Goal: Transaction & Acquisition: Purchase product/service

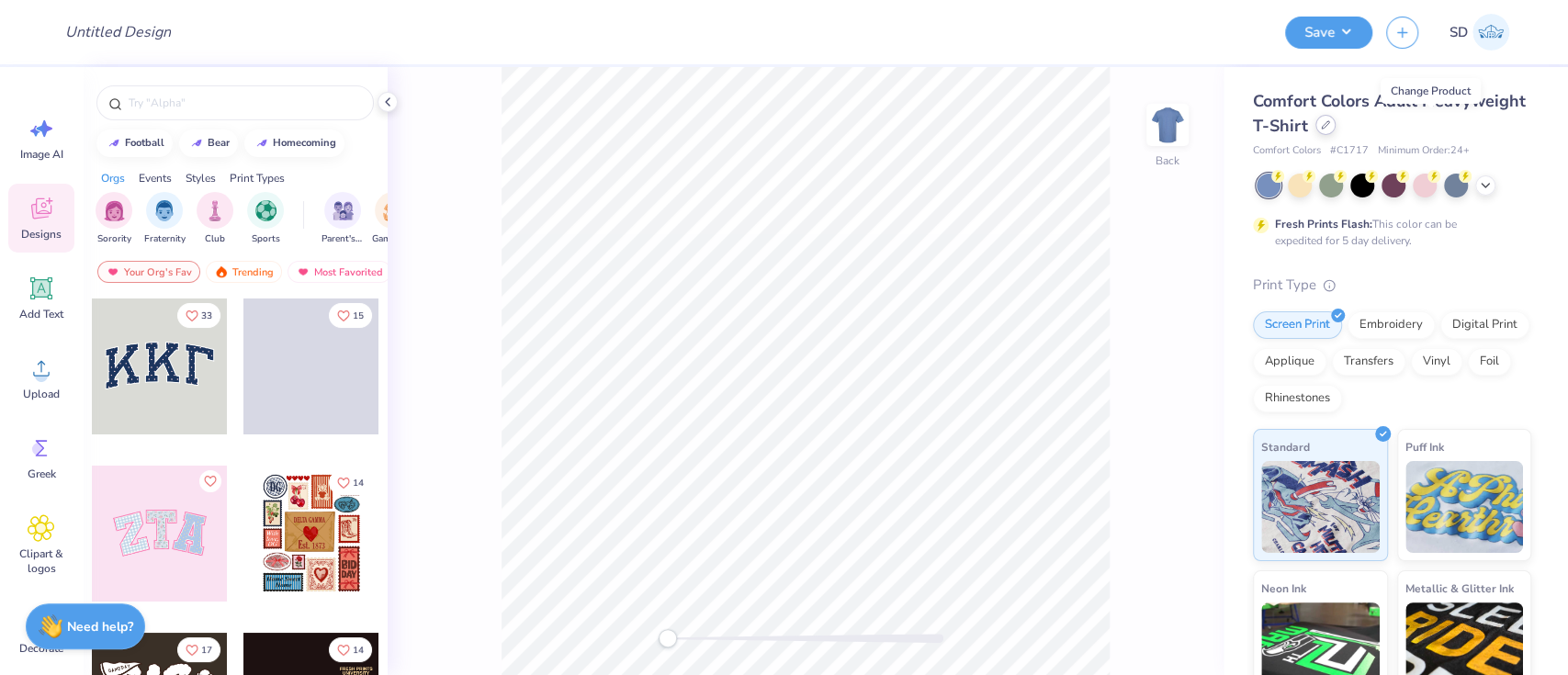
click at [1336, 133] on div at bounding box center [1326, 125] width 21 height 21
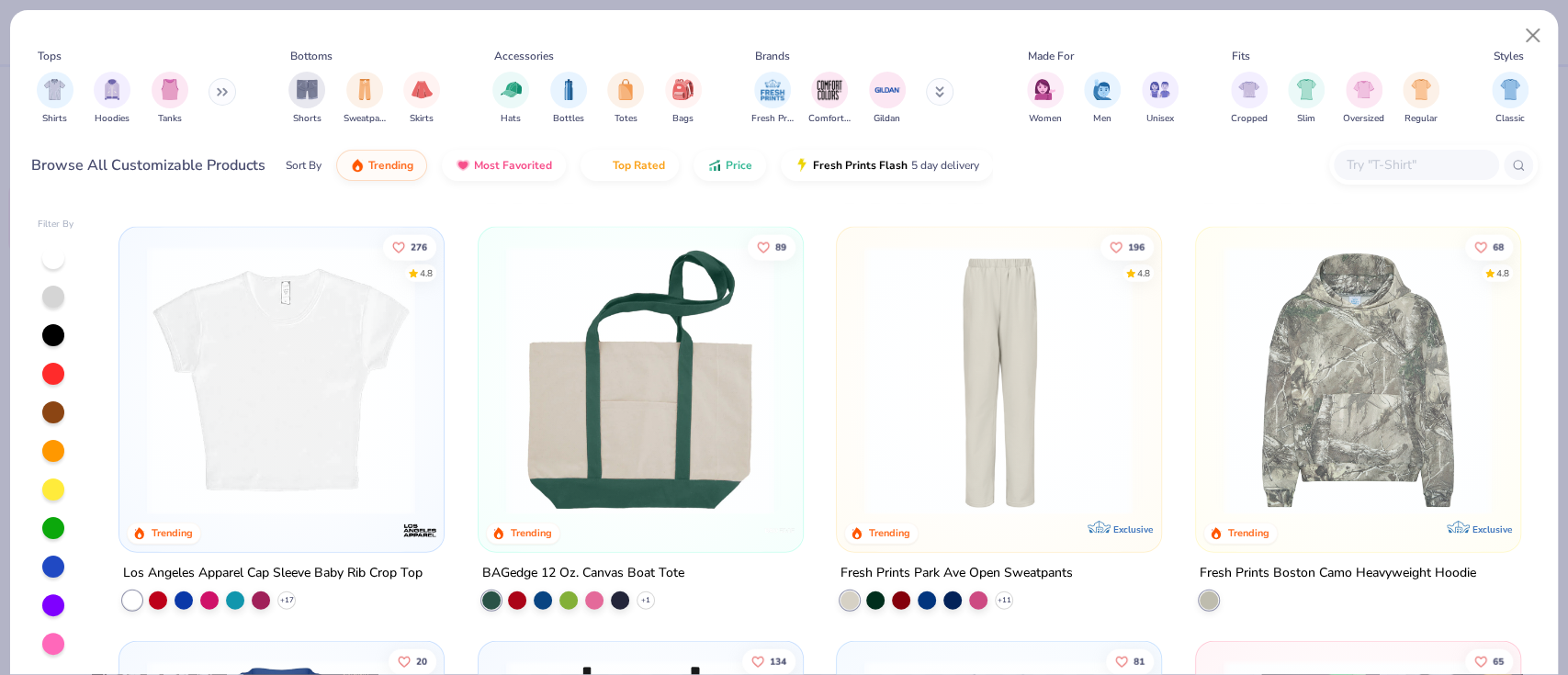
scroll to position [2900, 0]
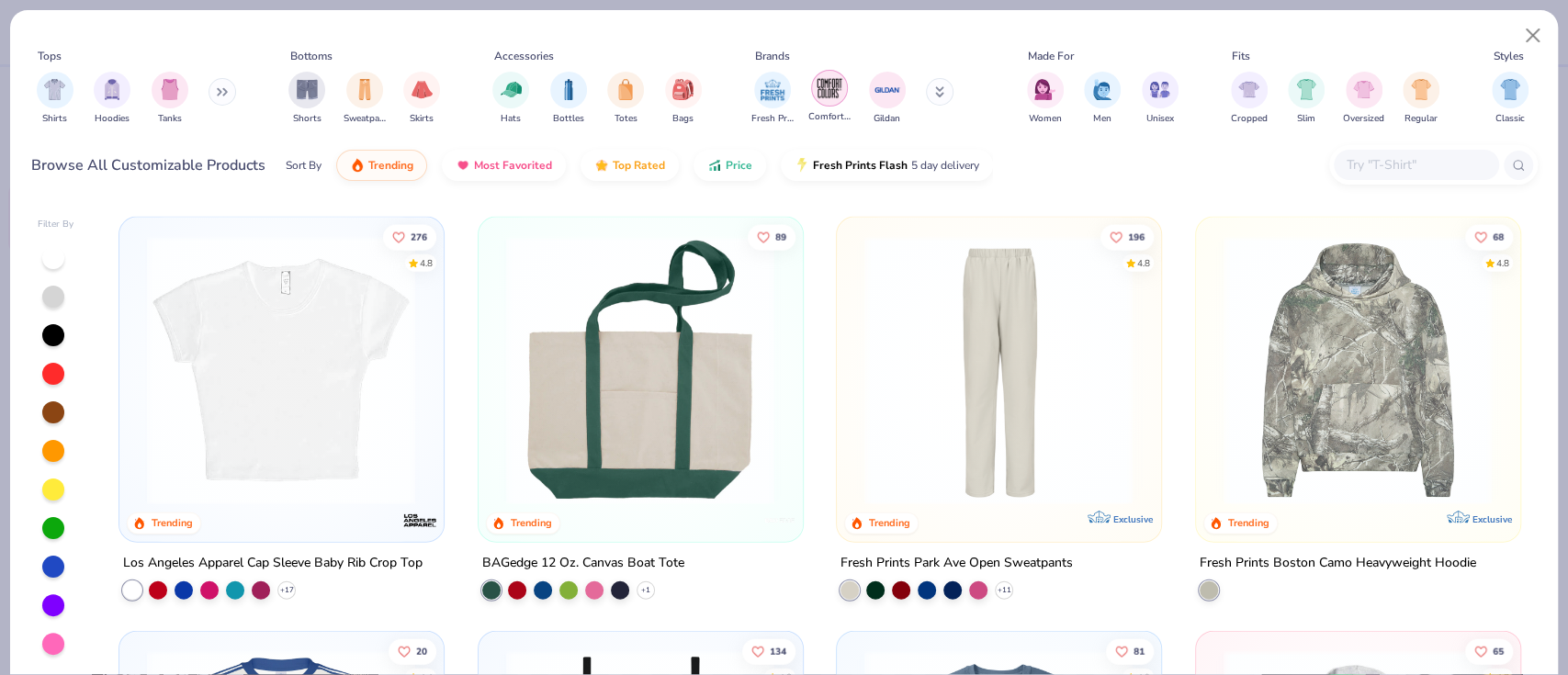
drag, startPoint x: 809, startPoint y: 90, endPoint x: 829, endPoint y: 86, distance: 20.4
click at [829, 86] on div "Comfort Colors" at bounding box center [829, 97] width 42 height 54
click at [787, 86] on img "filter for Fresh Prints" at bounding box center [773, 89] width 28 height 28
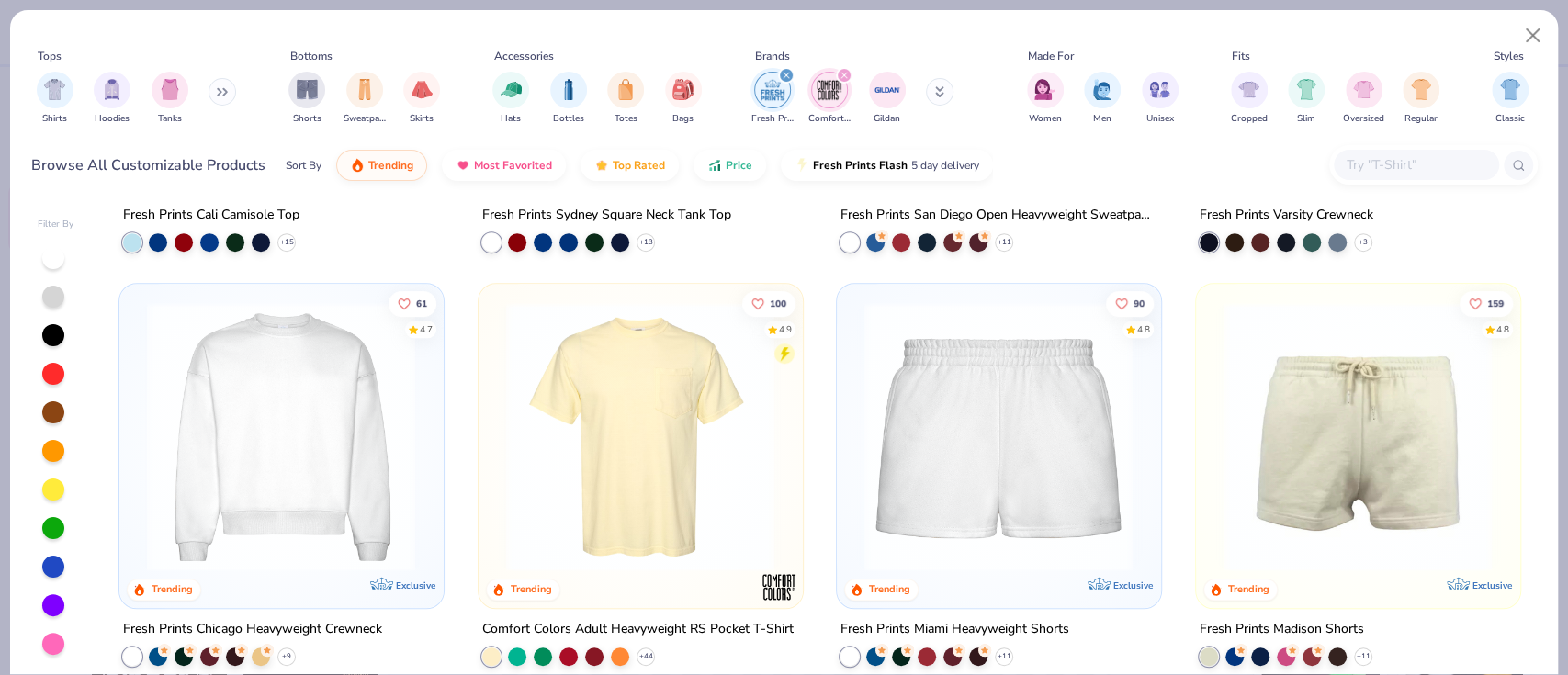
scroll to position [838, 0]
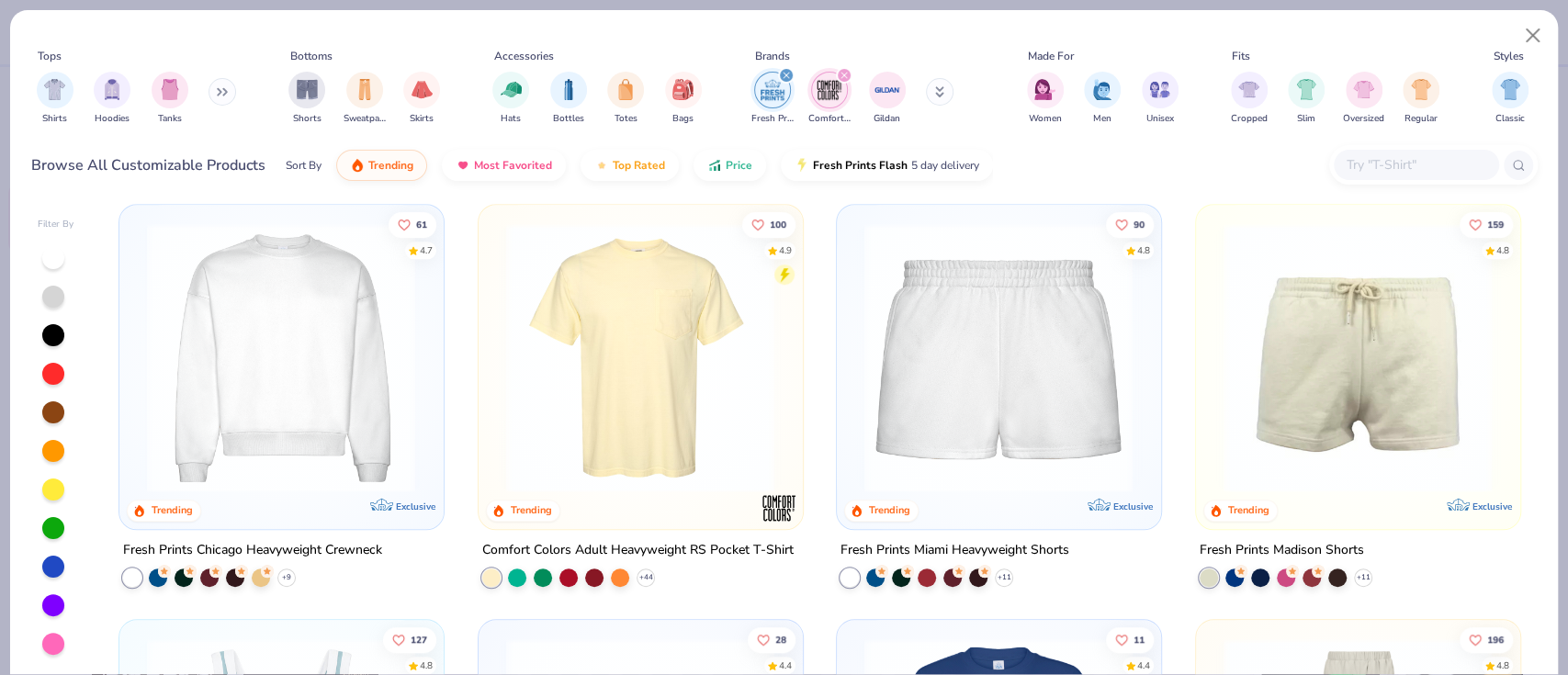
click at [323, 428] on img at bounding box center [281, 357] width 286 height 269
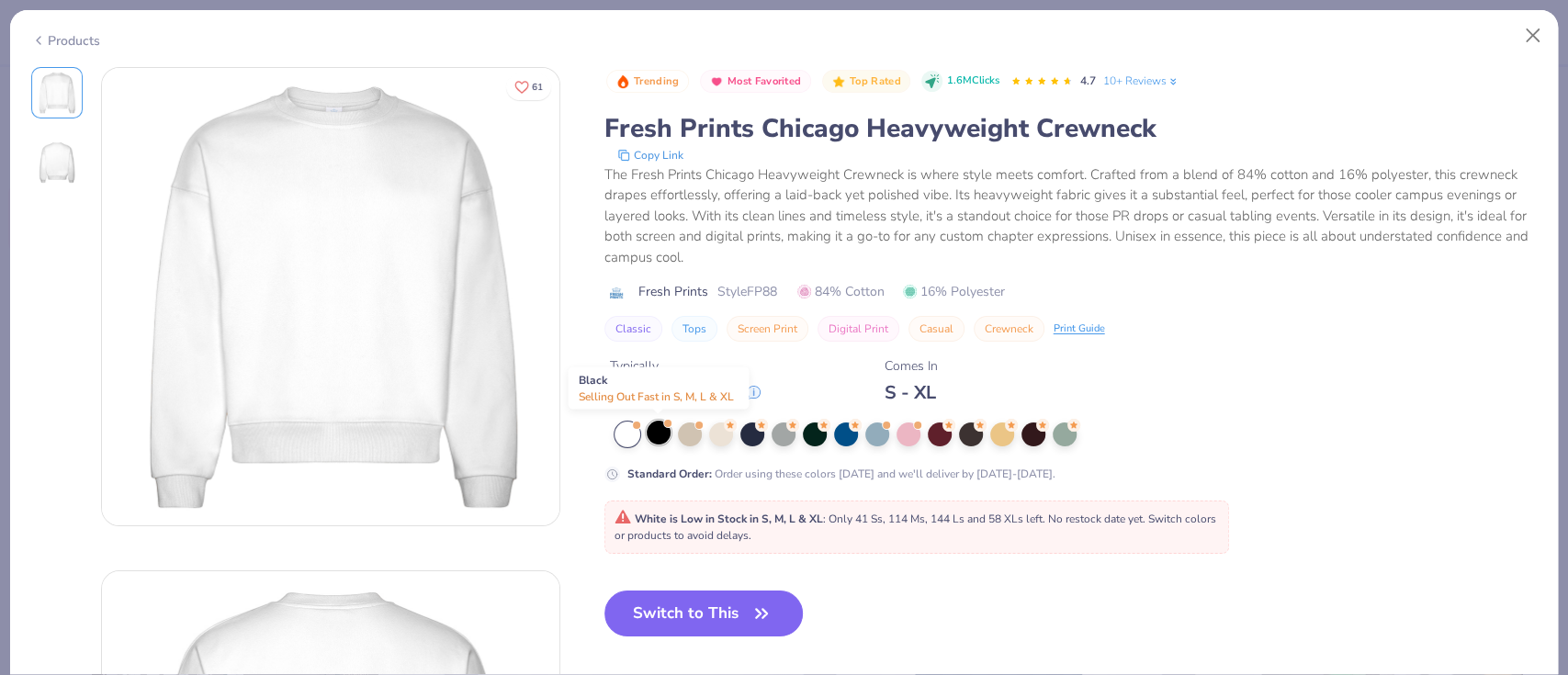
click at [664, 444] on div at bounding box center [659, 433] width 24 height 24
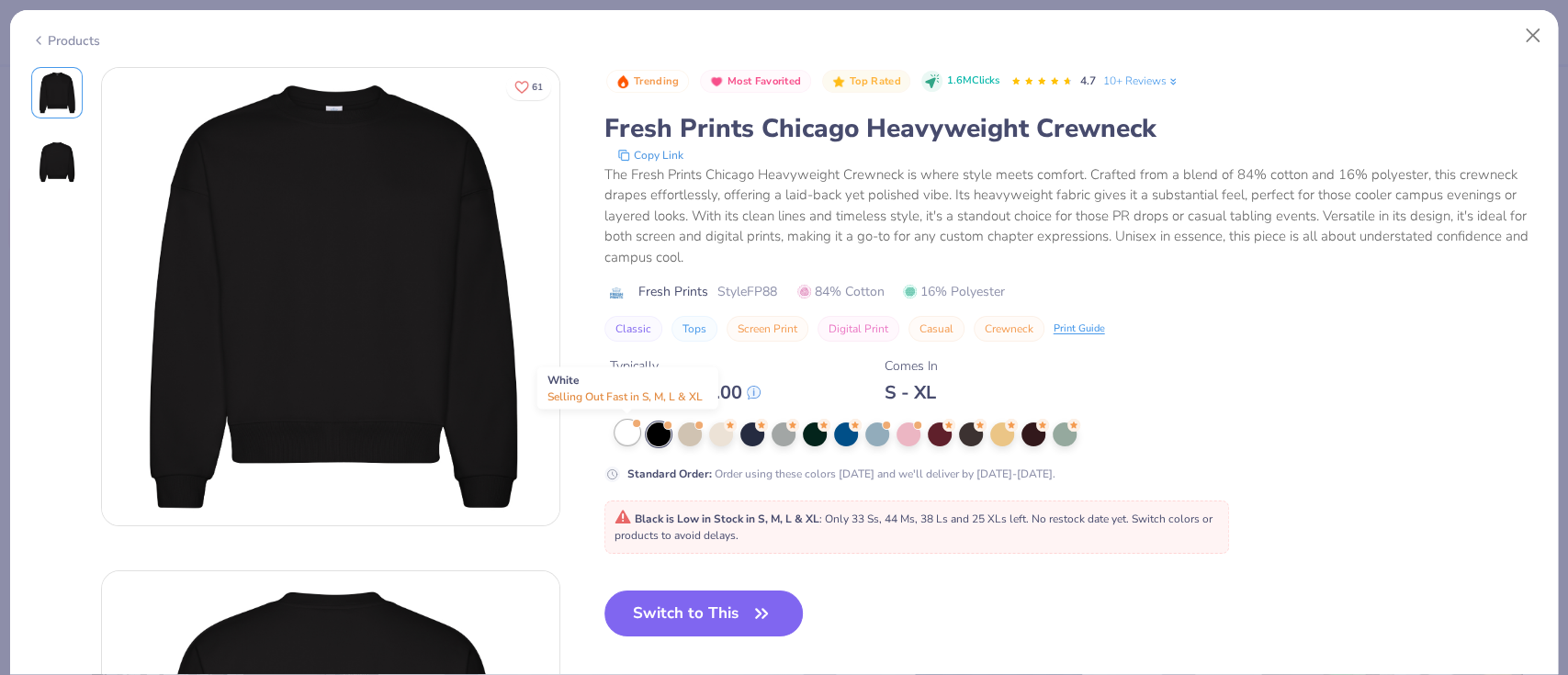
click at [633, 436] on div at bounding box center [627, 433] width 24 height 24
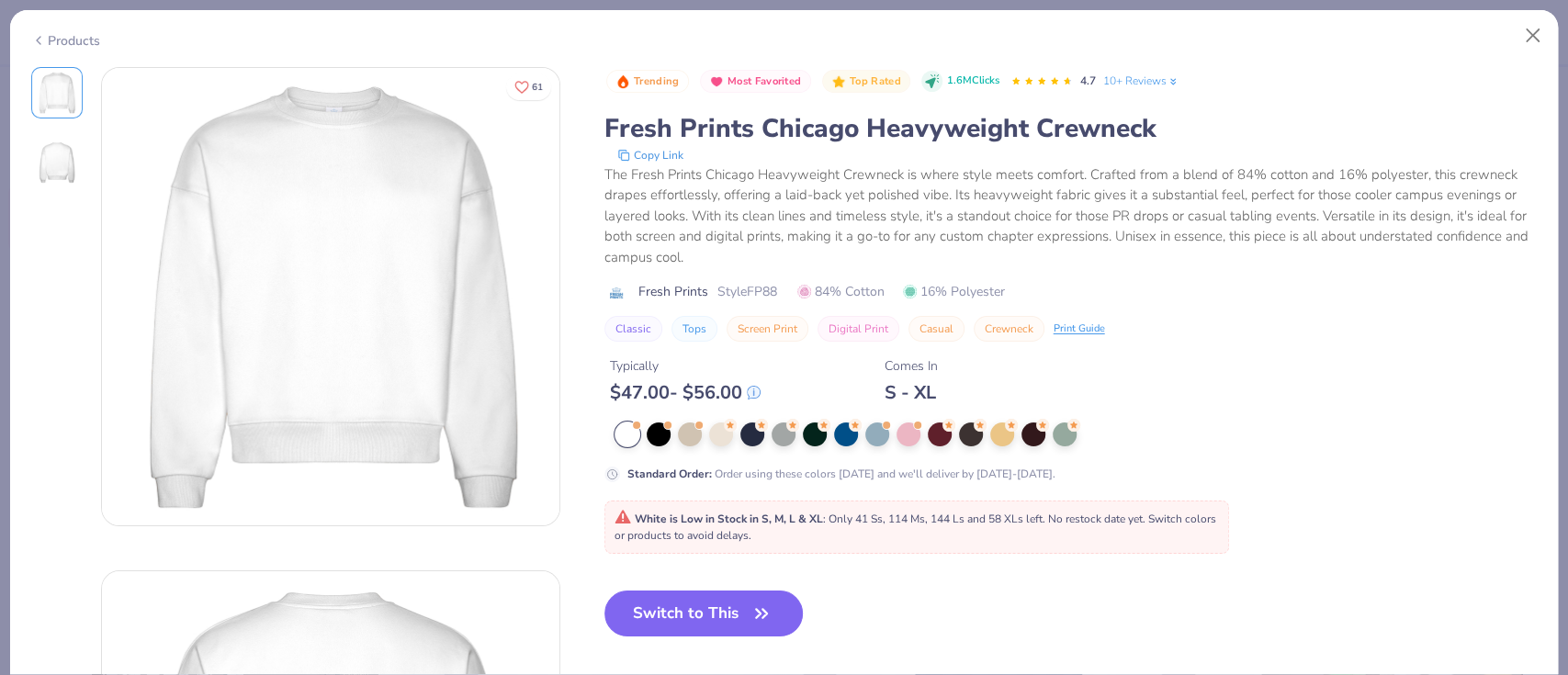
click at [645, 153] on button "Copy Link" at bounding box center [650, 156] width 77 height 19
